Goal: Browse casually: Explore the website without a specific task or goal

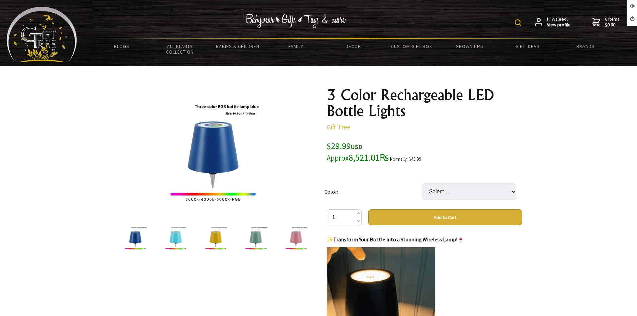
click at [586, 223] on div at bounding box center [318, 290] width 637 height 449
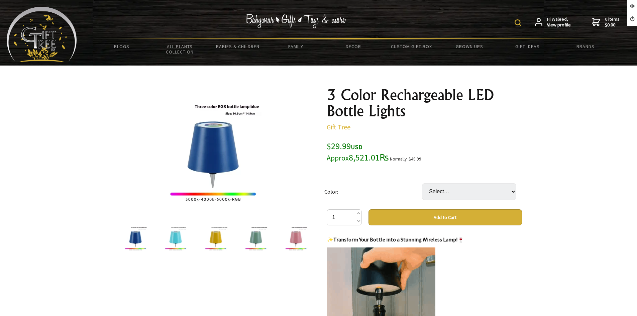
click at [178, 241] on img at bounding box center [175, 238] width 25 height 25
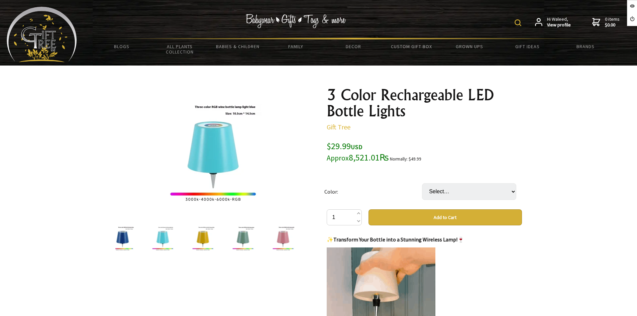
click at [212, 239] on img at bounding box center [202, 238] width 25 height 25
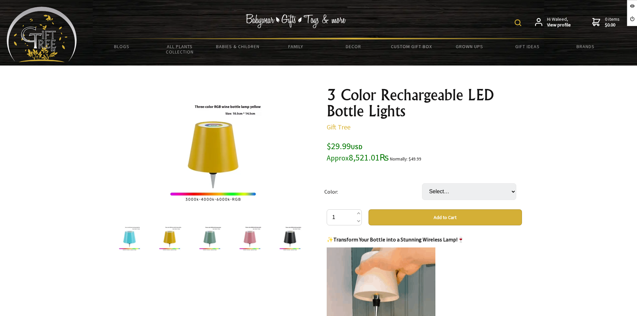
click at [226, 237] on div at bounding box center [206, 238] width 195 height 28
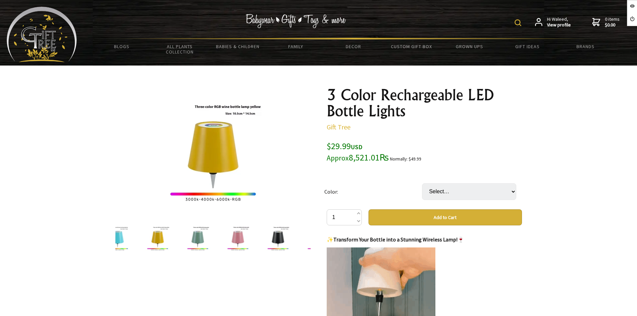
click at [239, 236] on img at bounding box center [237, 238] width 25 height 25
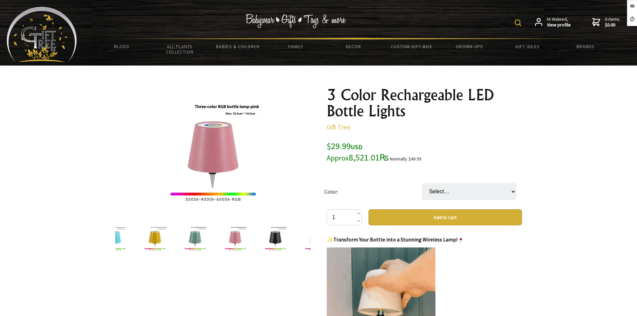
click at [262, 236] on img at bounding box center [274, 238] width 25 height 25
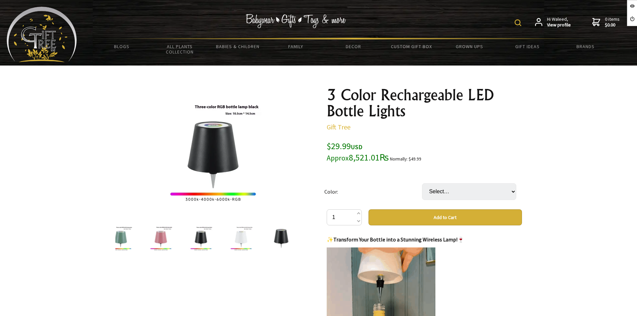
click at [268, 236] on div at bounding box center [281, 238] width 40 height 28
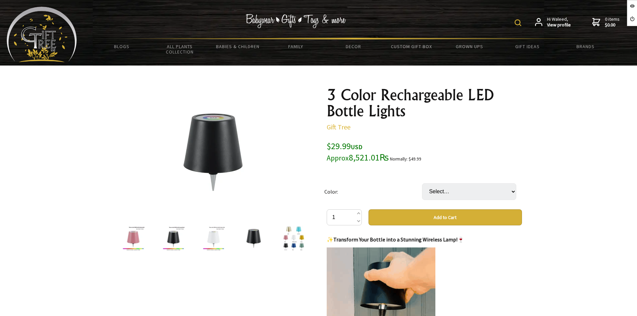
click at [274, 236] on div at bounding box center [294, 238] width 40 height 28
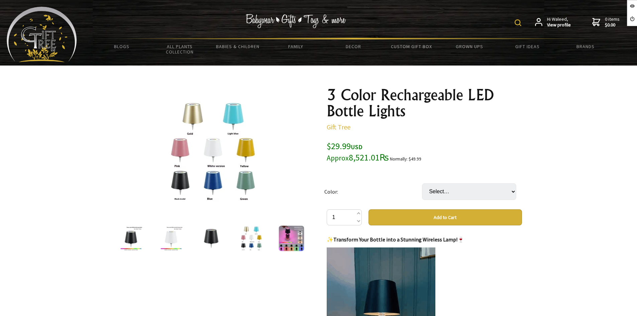
click at [279, 236] on img at bounding box center [291, 238] width 25 height 25
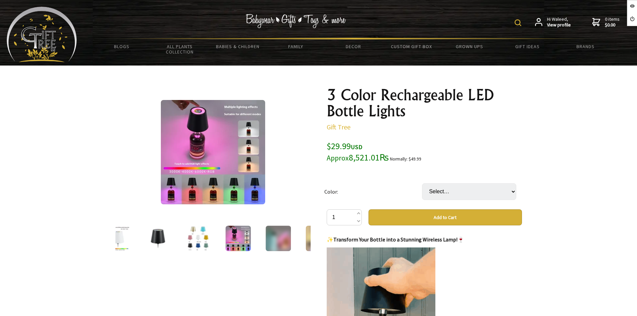
click at [275, 236] on div at bounding box center [278, 238] width 40 height 28
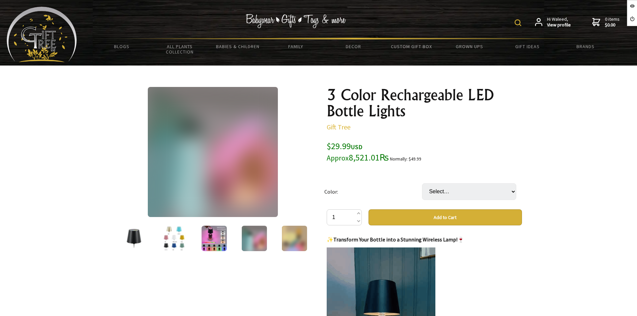
click at [275, 236] on div at bounding box center [211, 238] width 195 height 28
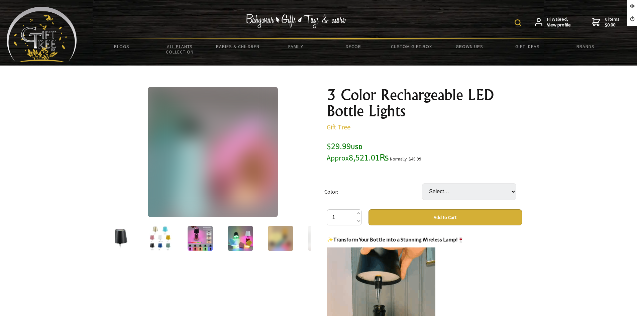
click at [275, 236] on img at bounding box center [279, 238] width 25 height 25
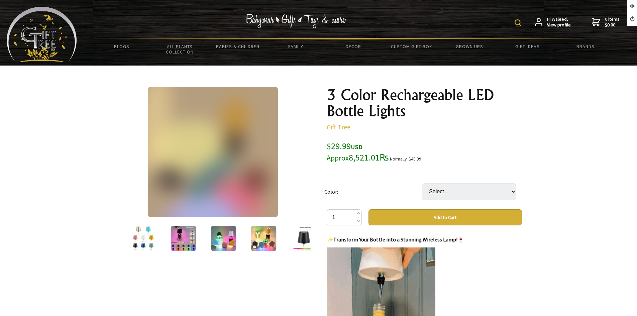
click at [284, 237] on div at bounding box center [304, 238] width 40 height 28
